Goal: Transaction & Acquisition: Purchase product/service

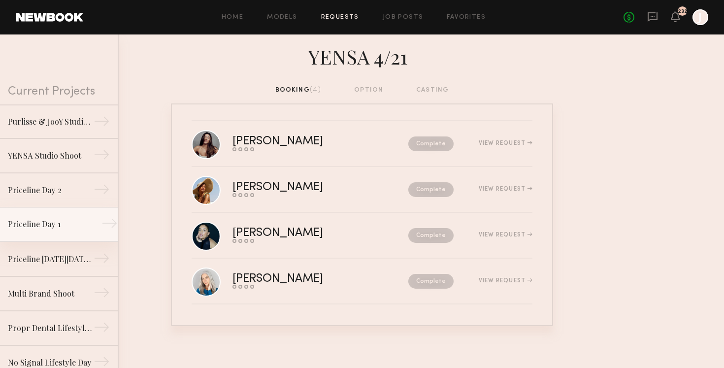
click at [48, 222] on div "Priceline Day 1" at bounding box center [51, 224] width 86 height 12
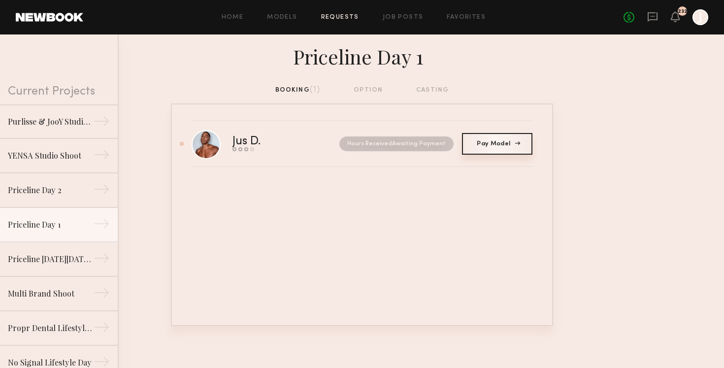
click at [503, 142] on span "Pay Model" at bounding box center [497, 144] width 40 height 6
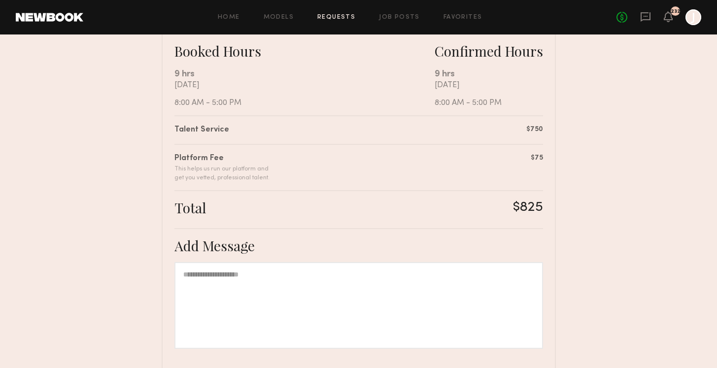
scroll to position [262, 0]
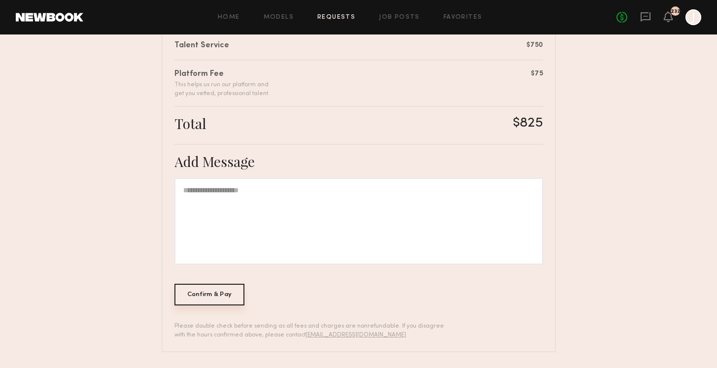
click at [235, 300] on div "Confirm & Pay" at bounding box center [209, 295] width 70 height 22
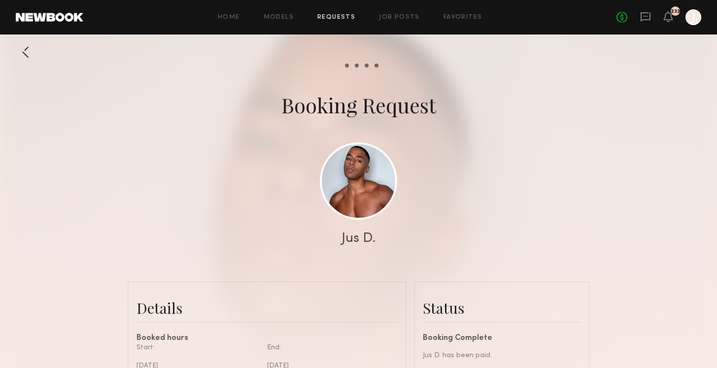
scroll to position [198, 0]
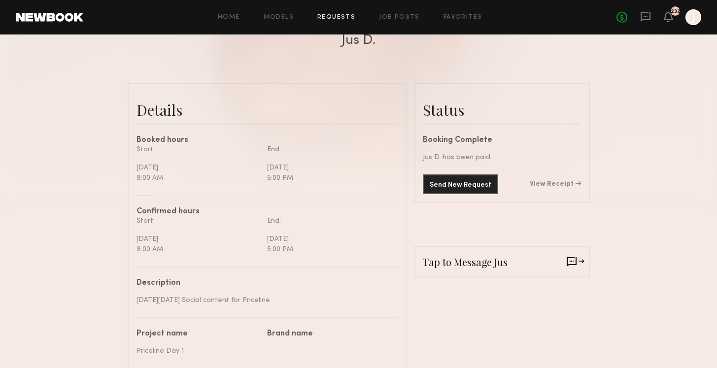
click at [562, 180] on div "Send New Request View Receipt" at bounding box center [502, 184] width 158 height 20
click at [562, 181] on link "View Receipt" at bounding box center [555, 184] width 51 height 7
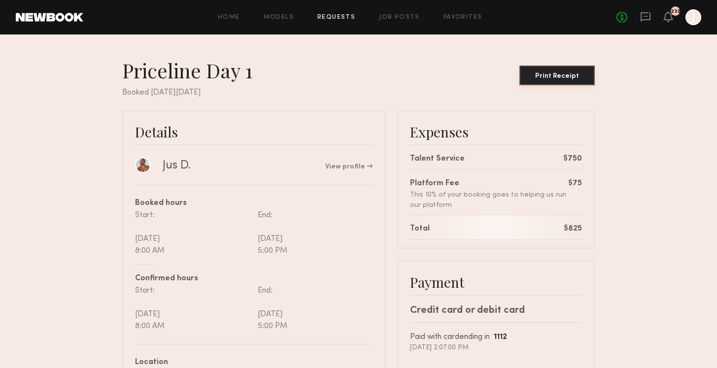
click at [560, 70] on button "Print Receipt" at bounding box center [556, 76] width 75 height 20
click at [327, 19] on link "Requests" at bounding box center [336, 17] width 38 height 6
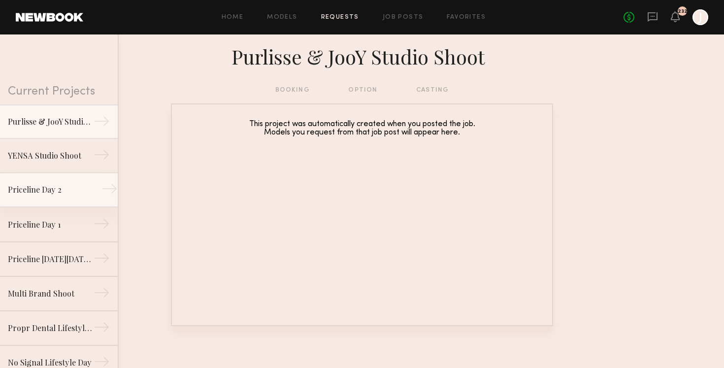
click at [67, 194] on div "Priceline Day 2" at bounding box center [51, 190] width 86 height 12
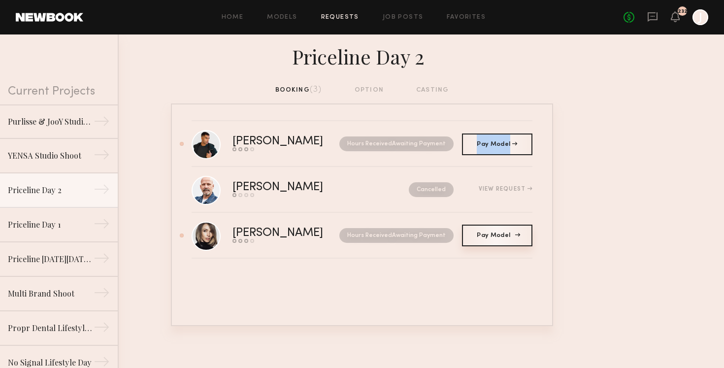
click at [503, 237] on span "Pay Model" at bounding box center [497, 236] width 40 height 6
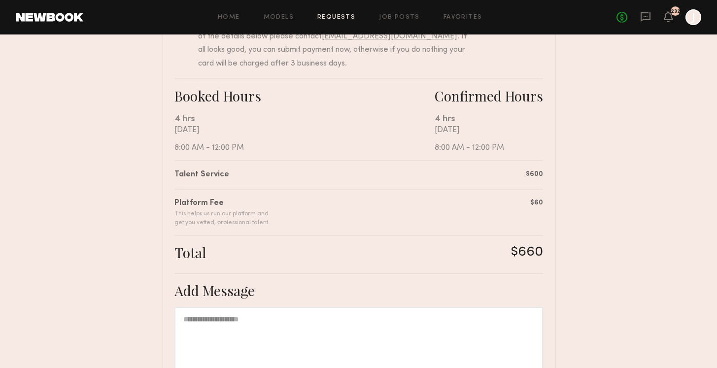
scroll to position [262, 0]
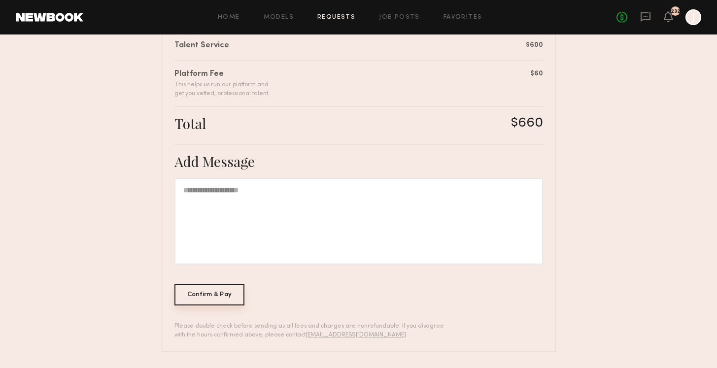
click at [224, 298] on div "Confirm & Pay" at bounding box center [209, 295] width 70 height 22
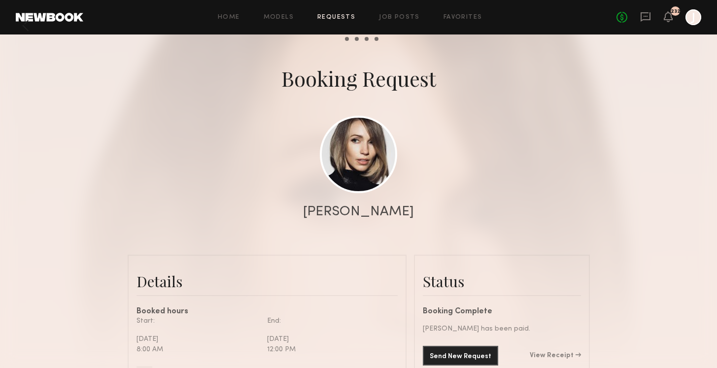
scroll to position [87, 0]
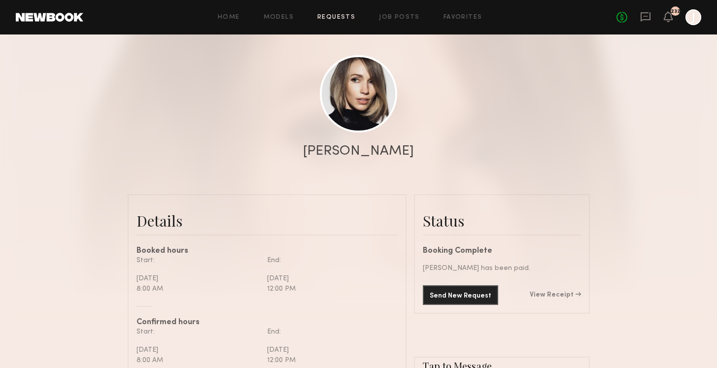
click at [548, 290] on div "Send New Request View Receipt" at bounding box center [502, 295] width 158 height 20
click at [557, 294] on link "View Receipt" at bounding box center [555, 295] width 51 height 7
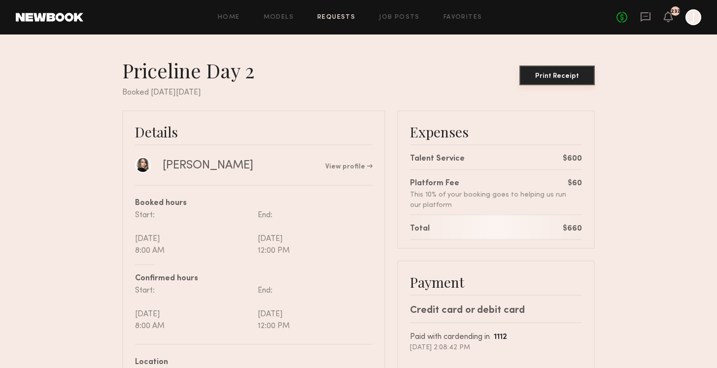
click at [564, 72] on button "Print Receipt" at bounding box center [556, 76] width 75 height 20
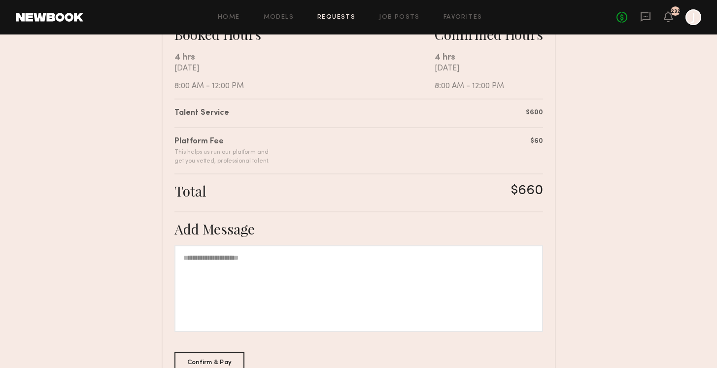
scroll to position [262, 0]
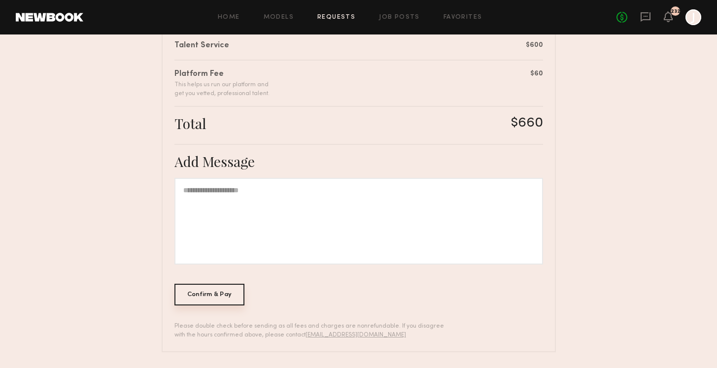
click at [230, 296] on div "Confirm & Pay" at bounding box center [209, 295] width 70 height 22
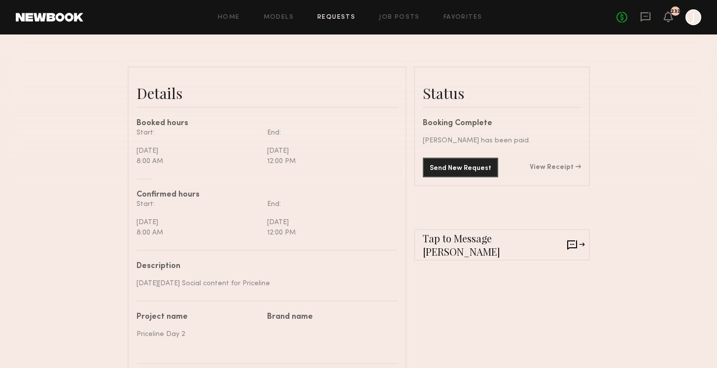
scroll to position [232, 0]
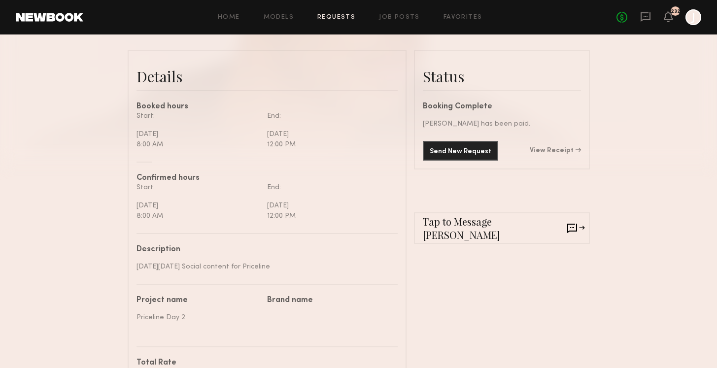
click at [573, 147] on div "Send New Request View Receipt" at bounding box center [502, 151] width 158 height 20
click at [571, 147] on link "View Receipt" at bounding box center [555, 150] width 51 height 7
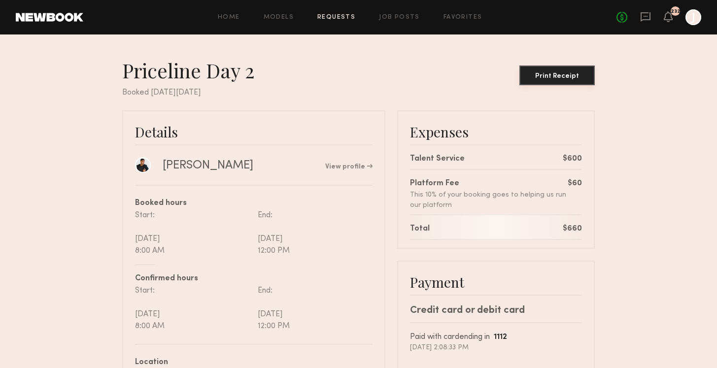
click at [553, 70] on button "Print Receipt" at bounding box center [556, 76] width 75 height 20
